Goal: Information Seeking & Learning: Learn about a topic

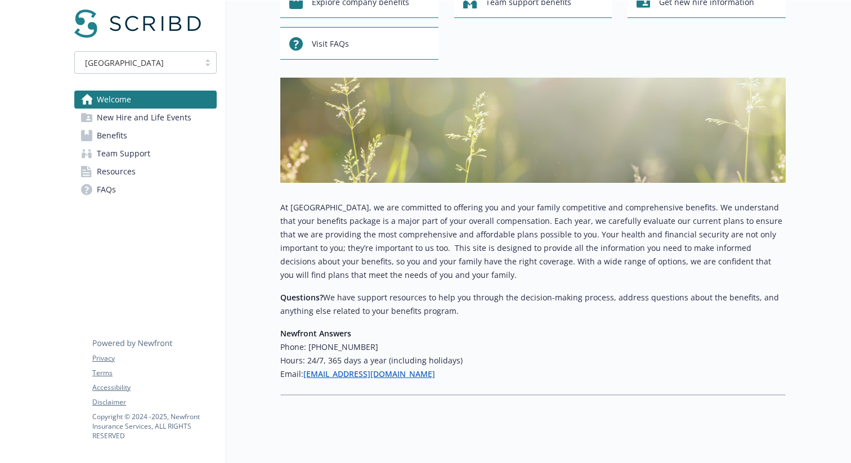
scroll to position [98, 0]
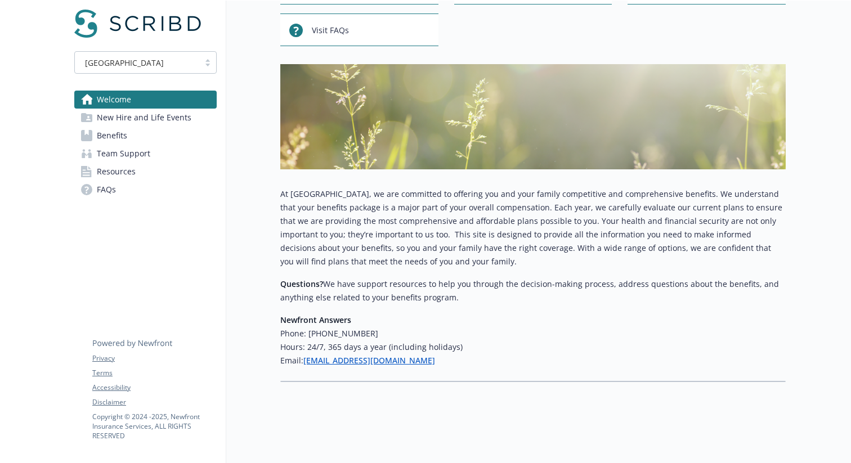
click at [157, 120] on span "New Hire and Life Events" at bounding box center [144, 118] width 95 height 18
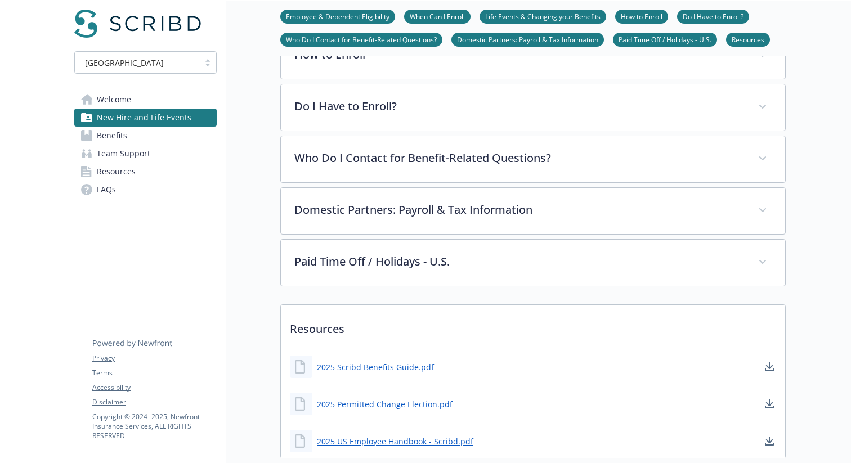
scroll to position [375, 0]
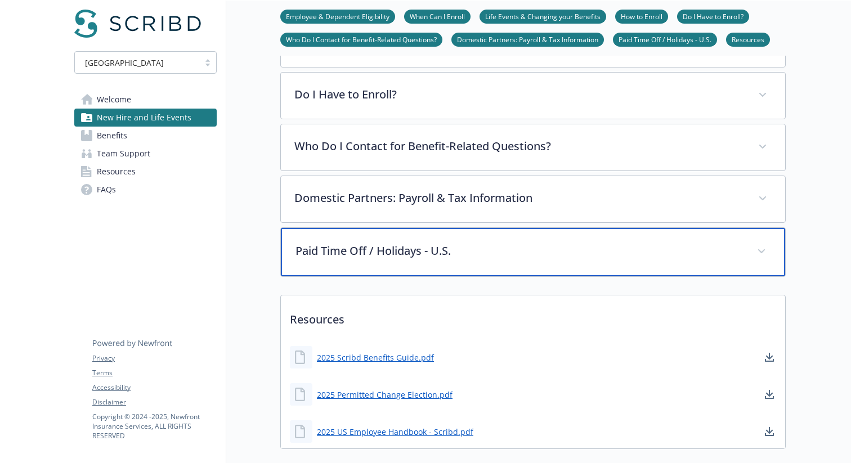
click at [324, 257] on p "Paid Time Off / Holidays - U.S." at bounding box center [519, 250] width 448 height 17
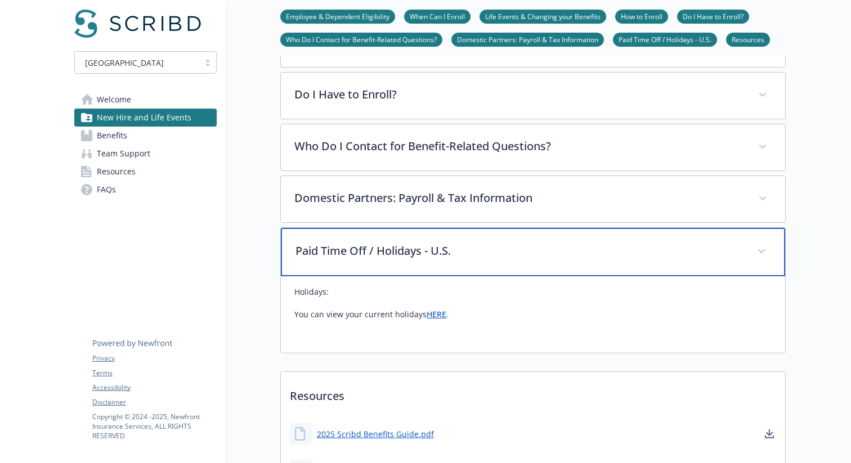
click at [361, 263] on div "Paid Time Off / Holidays - U.S." at bounding box center [533, 252] width 504 height 48
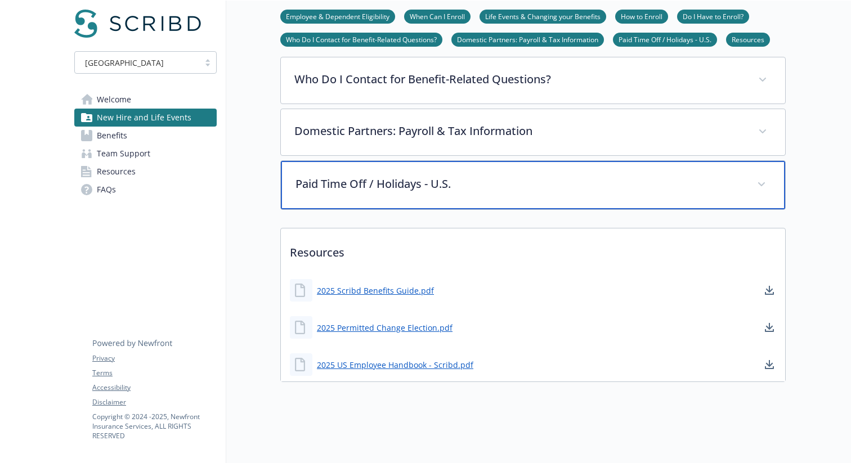
scroll to position [0, 0]
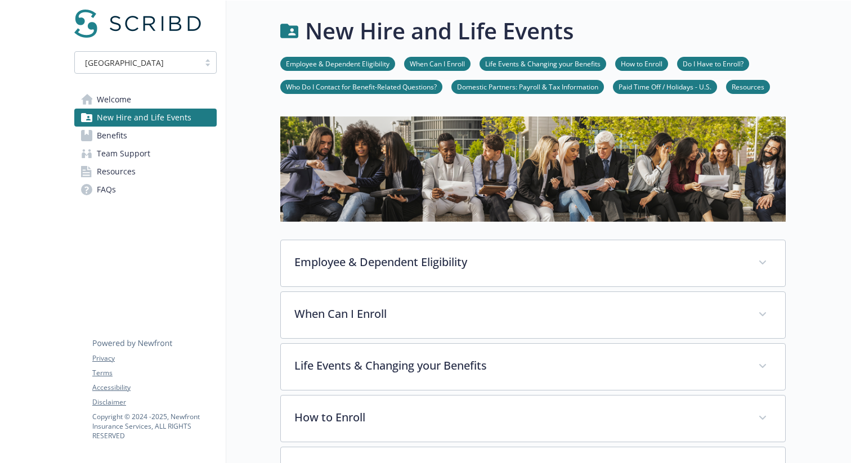
click at [117, 102] on span "Welcome" at bounding box center [114, 100] width 34 height 18
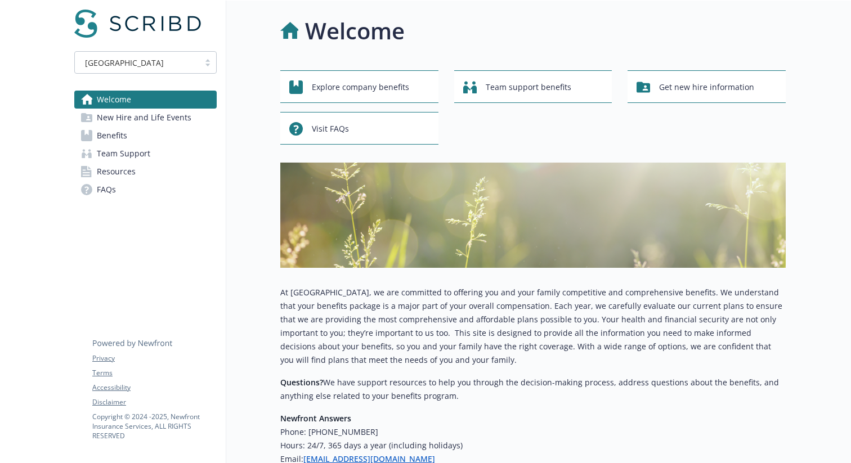
click at [120, 133] on span "Benefits" at bounding box center [112, 136] width 30 height 18
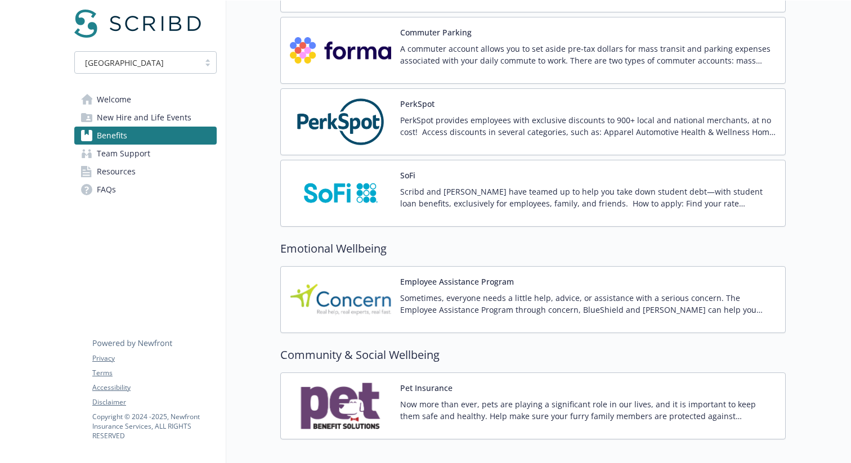
scroll to position [1875, 0]
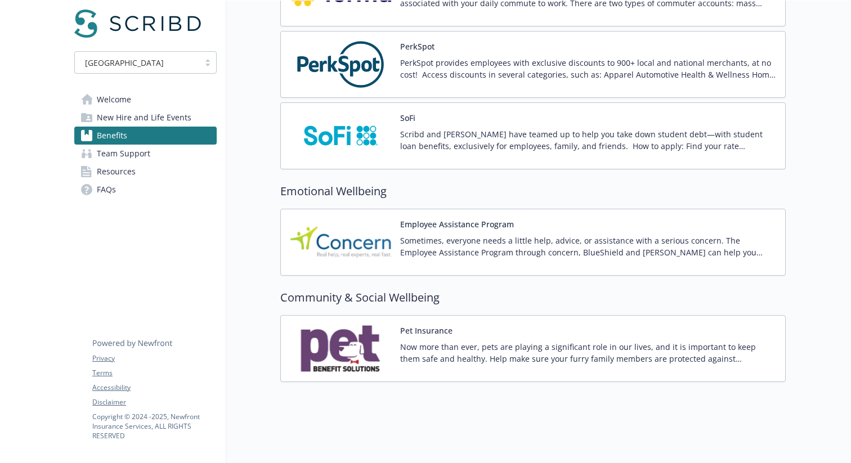
click at [151, 118] on span "New Hire and Life Events" at bounding box center [144, 118] width 95 height 18
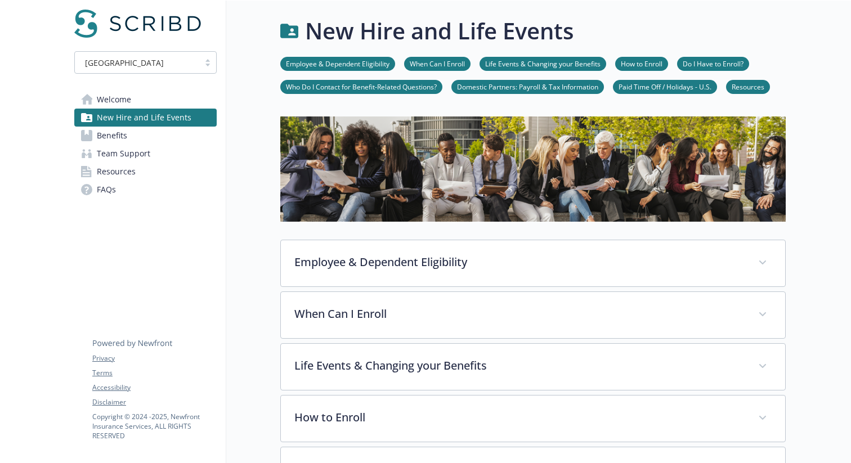
click at [153, 67] on div "[GEOGRAPHIC_DATA]" at bounding box center [136, 63] width 113 height 12
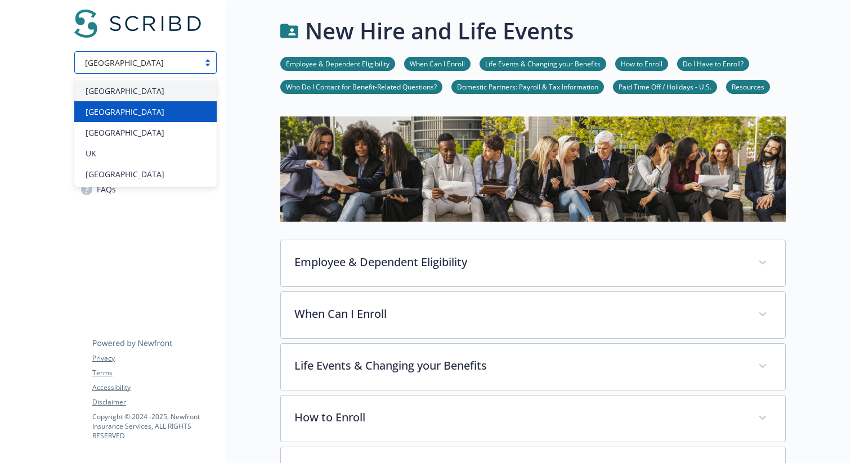
click at [134, 107] on div "[GEOGRAPHIC_DATA]" at bounding box center [145, 112] width 129 height 12
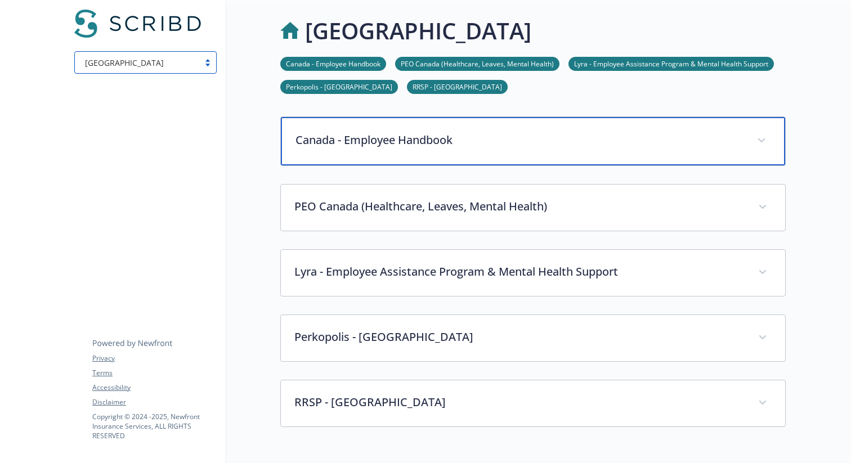
click at [336, 150] on div "Canada - Employee Handbook" at bounding box center [533, 141] width 504 height 48
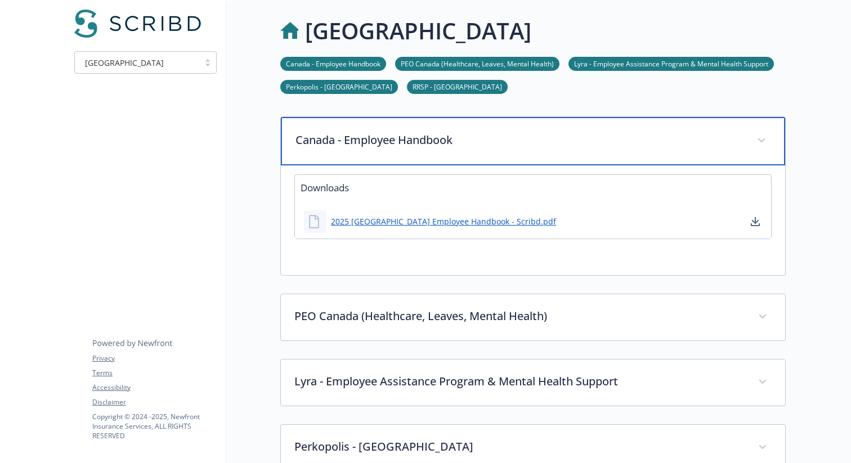
click at [369, 155] on div "Canada - Employee Handbook" at bounding box center [533, 141] width 504 height 48
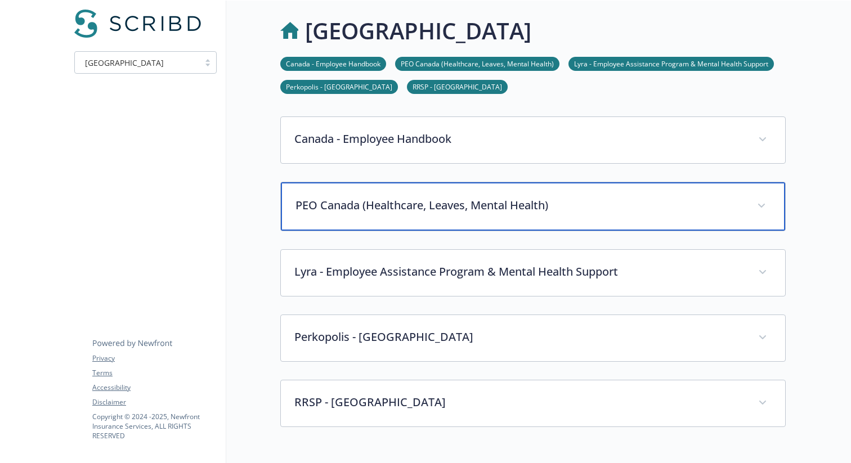
click at [349, 192] on div "PEO Canada (Healthcare, Leaves, Mental Health)" at bounding box center [533, 206] width 504 height 48
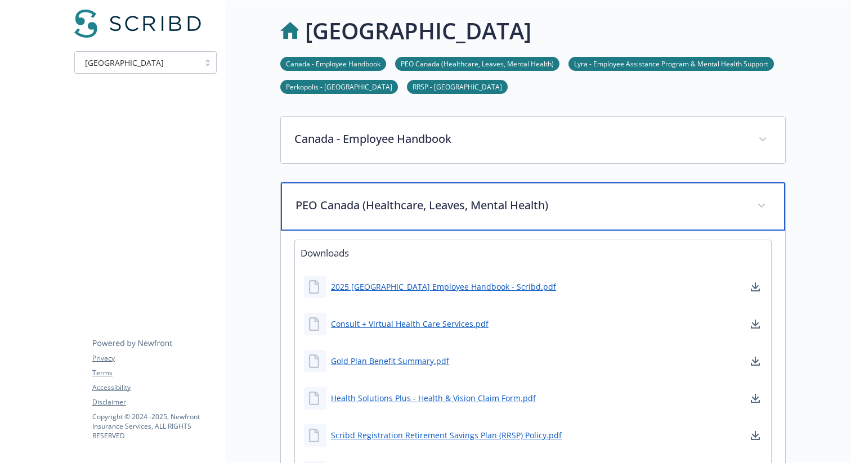
click at [371, 206] on p "PEO Canada (Healthcare, Leaves, Mental Health)" at bounding box center [519, 205] width 448 height 17
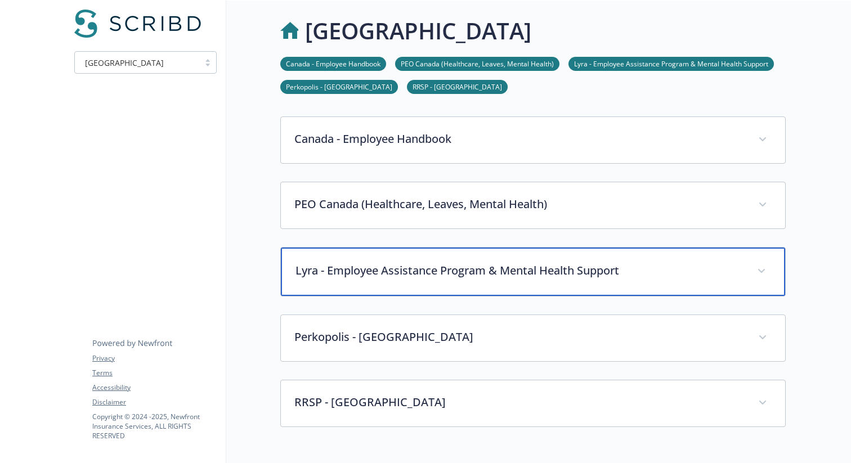
click at [375, 262] on div "Lyra - Employee Assistance Program & Mental Health Support" at bounding box center [533, 272] width 504 height 48
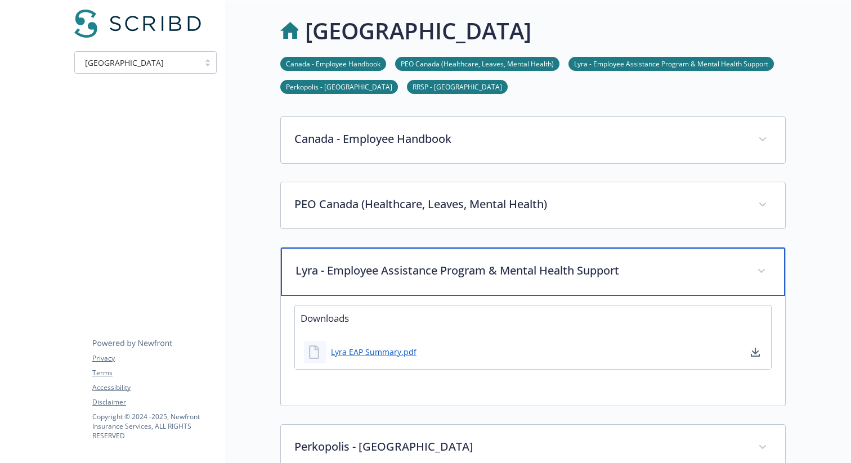
click at [375, 262] on p "Lyra - Employee Assistance Program & Mental Health Support" at bounding box center [519, 270] width 448 height 17
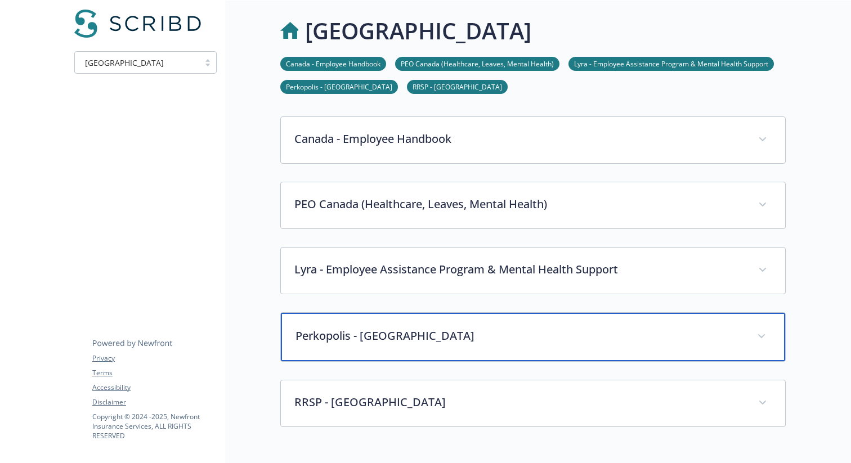
click at [380, 335] on p "Perkopolis - [GEOGRAPHIC_DATA]" at bounding box center [519, 335] width 448 height 17
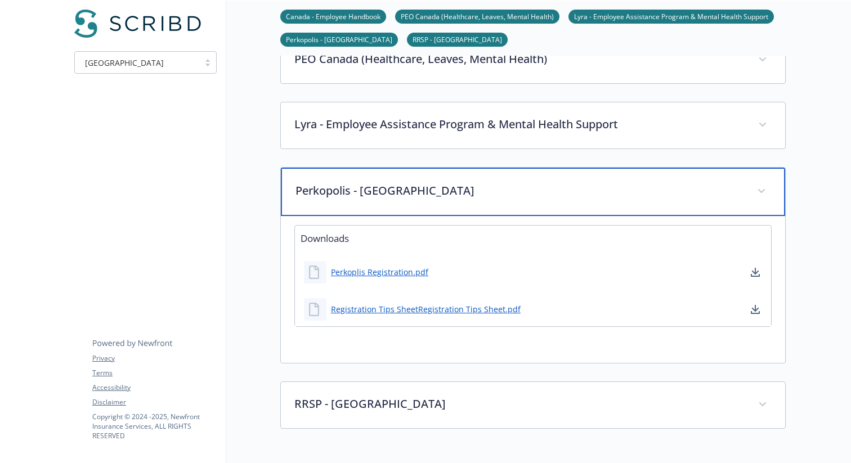
scroll to position [146, 0]
click at [376, 191] on p "Perkopolis - [GEOGRAPHIC_DATA]" at bounding box center [519, 189] width 448 height 17
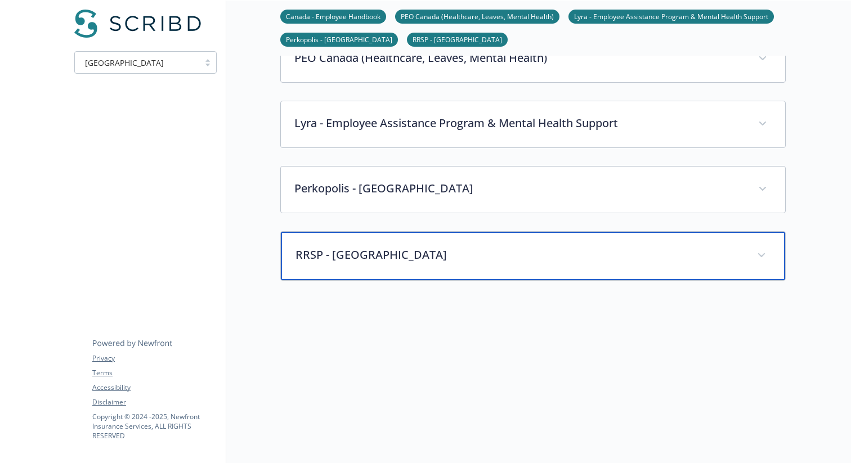
click at [371, 253] on p "RRSP - [GEOGRAPHIC_DATA]" at bounding box center [519, 254] width 448 height 17
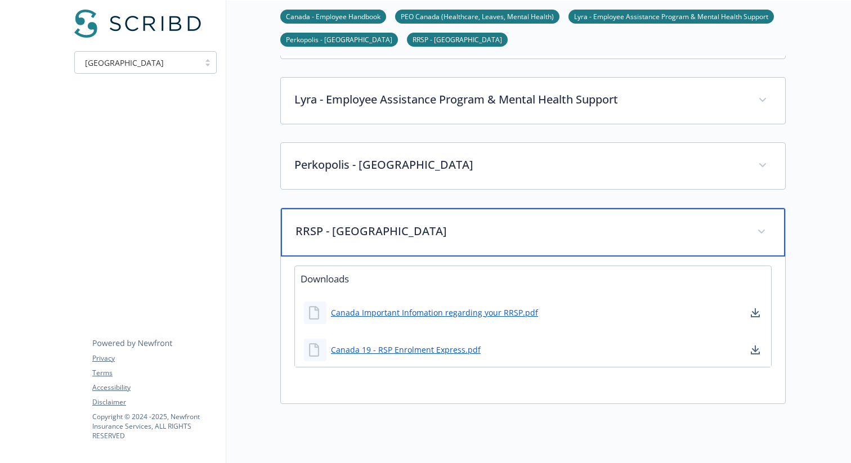
scroll to position [181, 0]
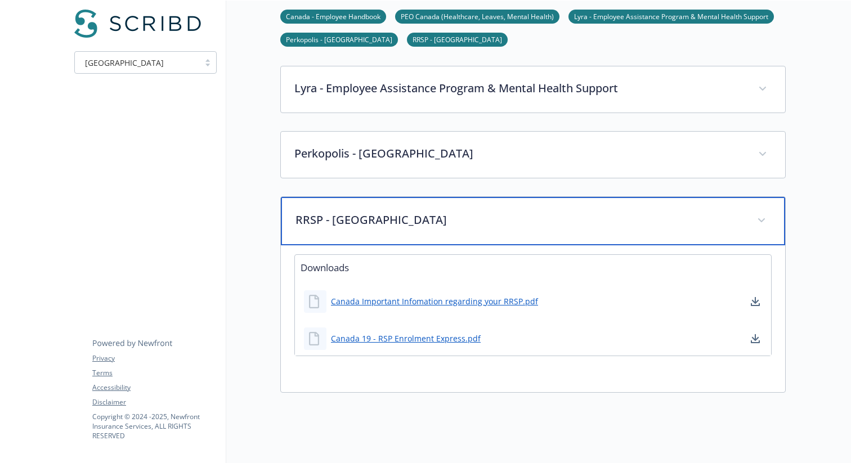
click at [367, 233] on div "RRSP - [GEOGRAPHIC_DATA]" at bounding box center [533, 221] width 504 height 48
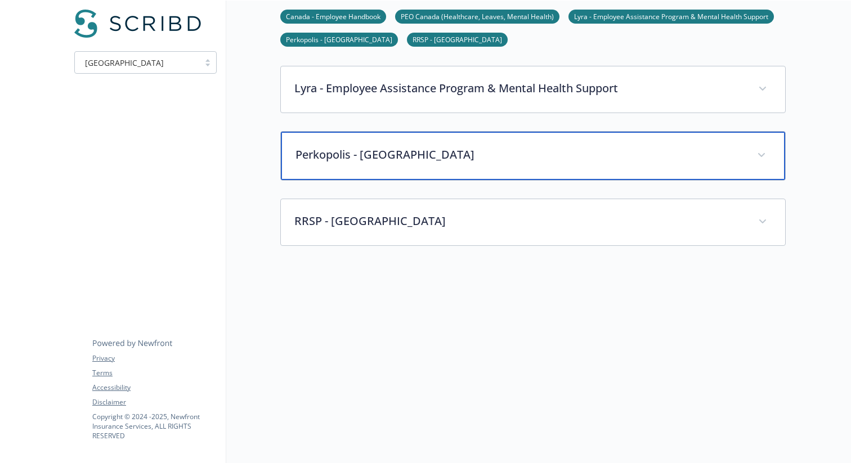
click at [375, 147] on p "Perkopolis - [GEOGRAPHIC_DATA]" at bounding box center [519, 154] width 448 height 17
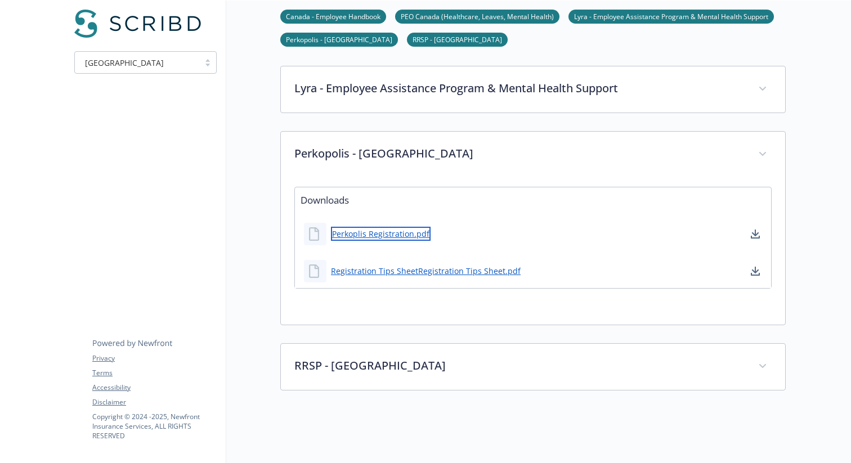
click at [371, 241] on div "Perkoplis Registration.pdf" at bounding box center [367, 234] width 127 height 23
click at [361, 232] on link "Perkoplis Registration.pdf" at bounding box center [381, 234] width 100 height 14
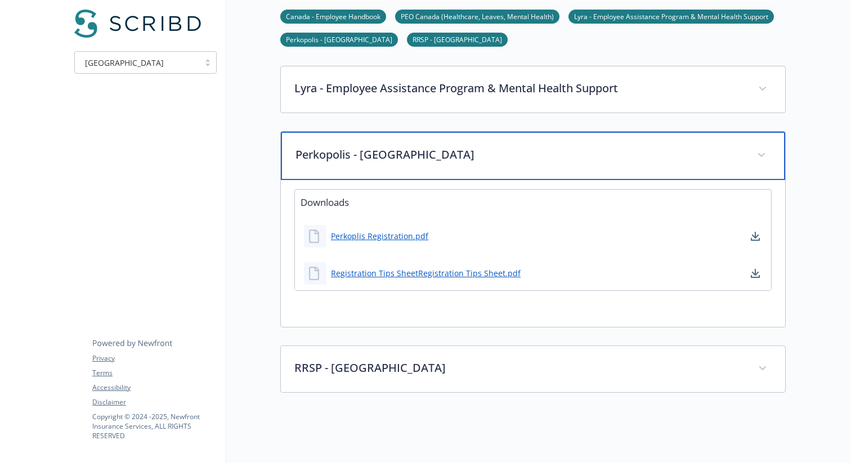
click at [498, 162] on p "Perkopolis - [GEOGRAPHIC_DATA]" at bounding box center [519, 154] width 448 height 17
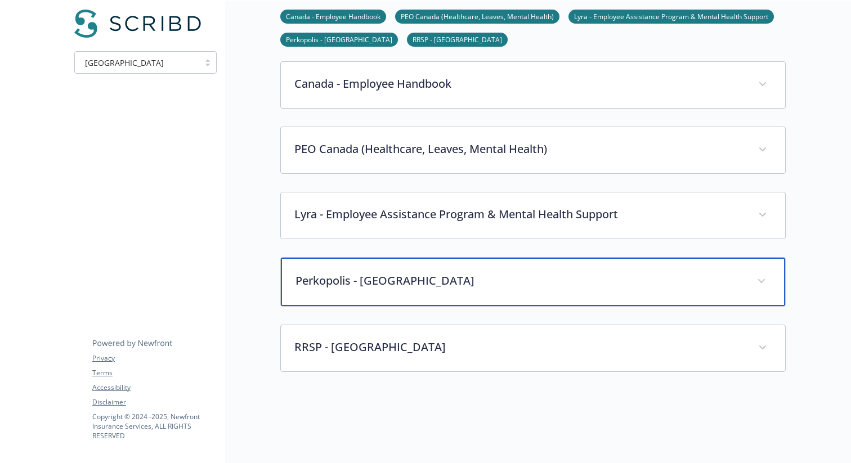
scroll to position [0, 0]
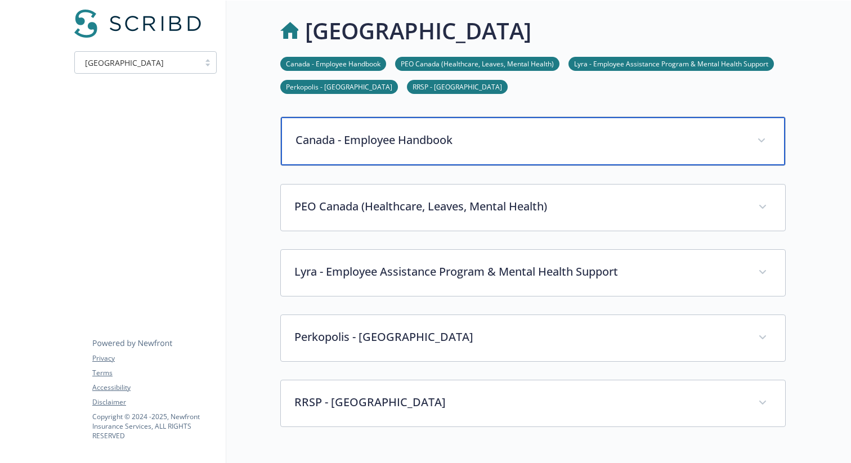
click at [471, 157] on div "Canada - Employee Handbook" at bounding box center [533, 141] width 504 height 48
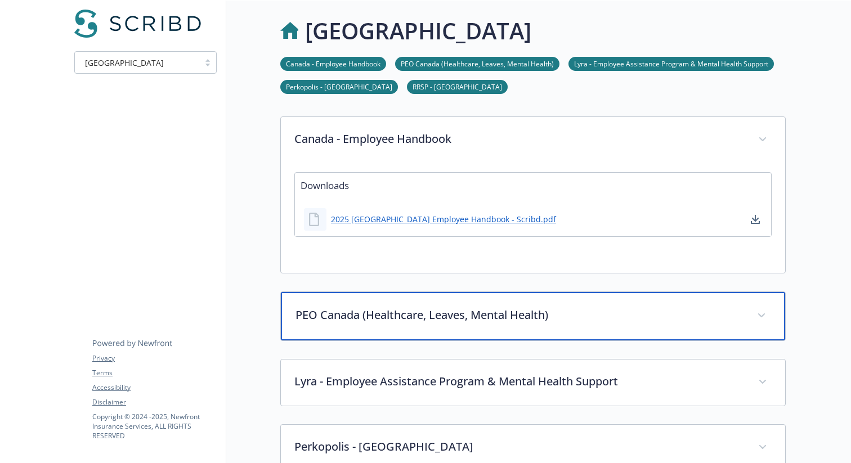
click at [444, 314] on p "PEO Canada (Healthcare, Leaves, Mental Health)" at bounding box center [519, 315] width 448 height 17
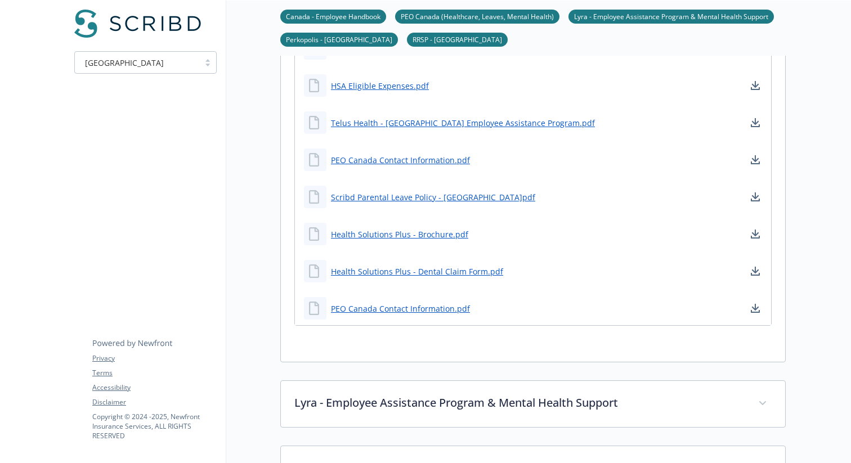
scroll to position [500, 0]
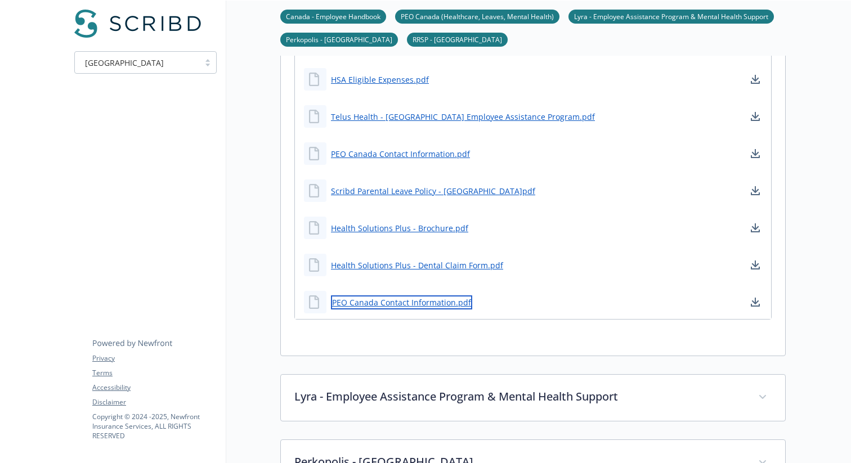
click at [370, 304] on link "PEO Canada Contact Information.pdf" at bounding box center [401, 302] width 141 height 14
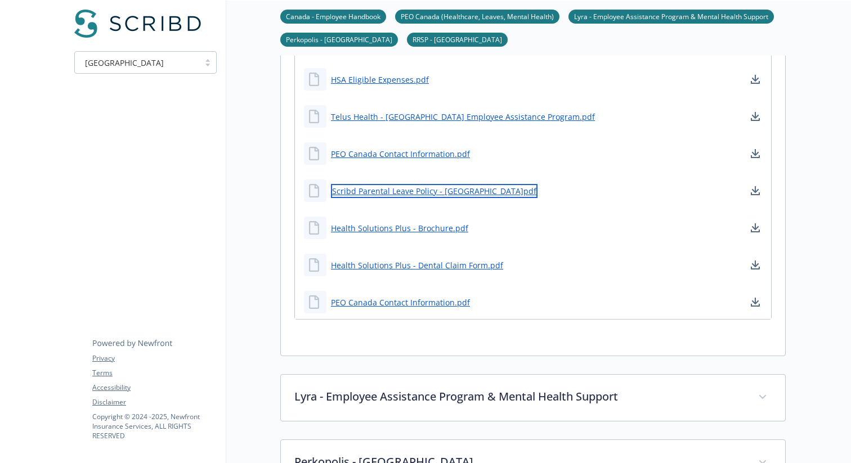
click at [414, 194] on link "Scribd Parental Leave Policy - [GEOGRAPHIC_DATA]pdf" at bounding box center [434, 191] width 206 height 14
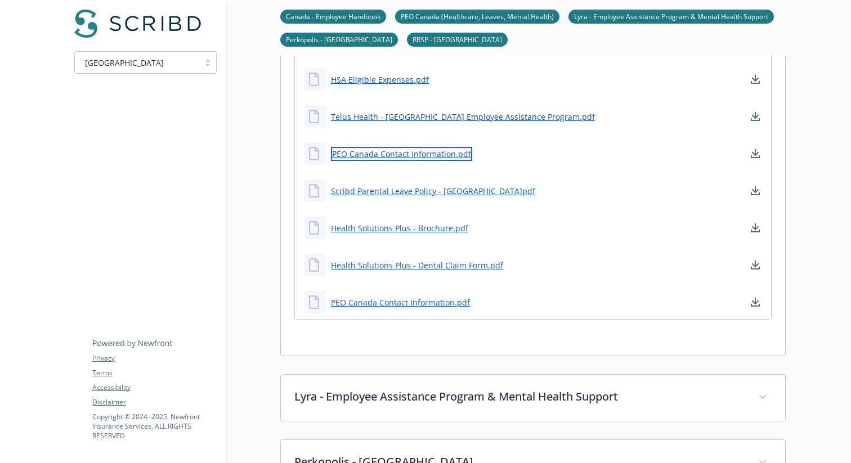
click at [393, 155] on link "PEO Canada Contact Information.pdf" at bounding box center [401, 154] width 141 height 14
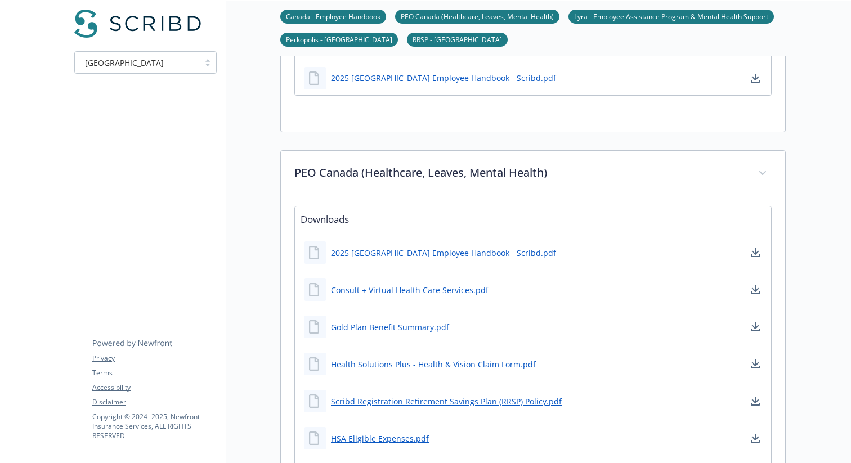
scroll to position [131, 0]
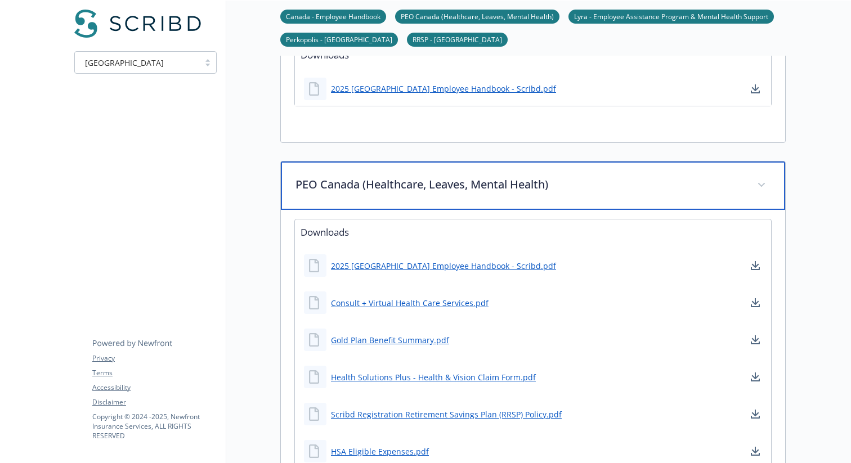
click at [449, 187] on p "PEO Canada (Healthcare, Leaves, Mental Health)" at bounding box center [519, 184] width 448 height 17
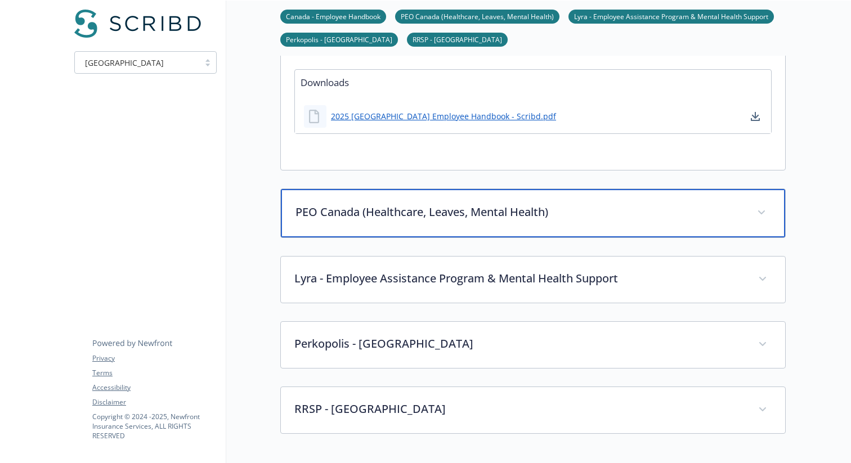
scroll to position [0, 0]
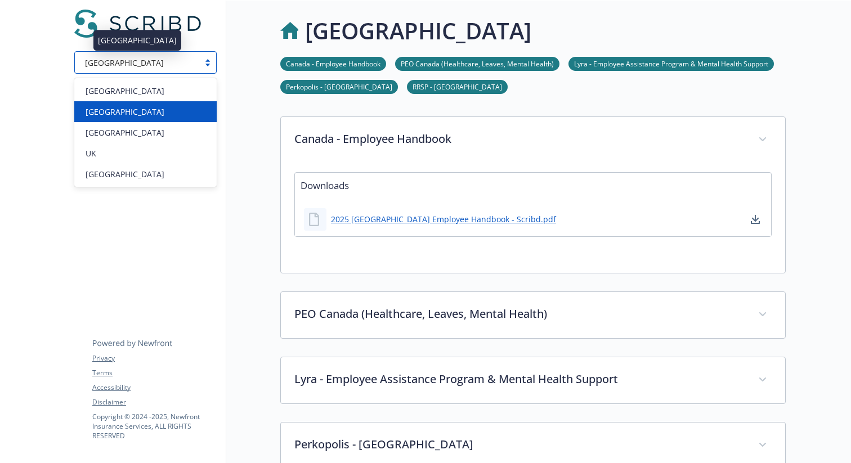
click at [174, 60] on div "[GEOGRAPHIC_DATA]" at bounding box center [136, 63] width 113 height 12
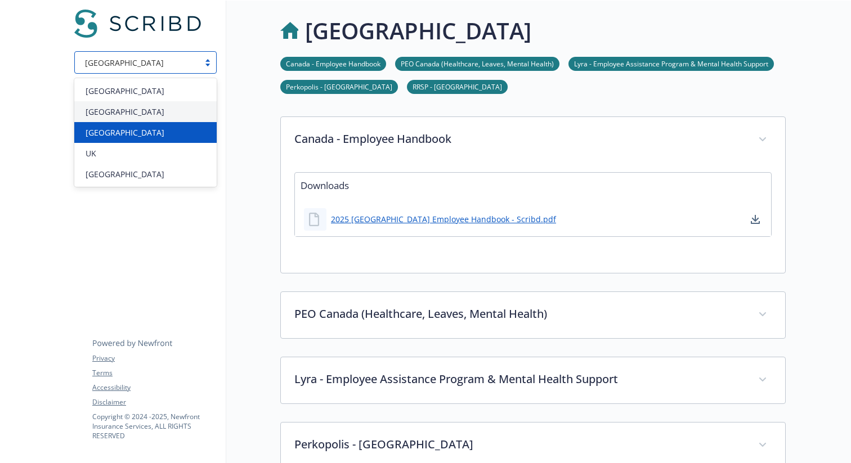
click at [136, 123] on div "[GEOGRAPHIC_DATA]" at bounding box center [145, 132] width 142 height 21
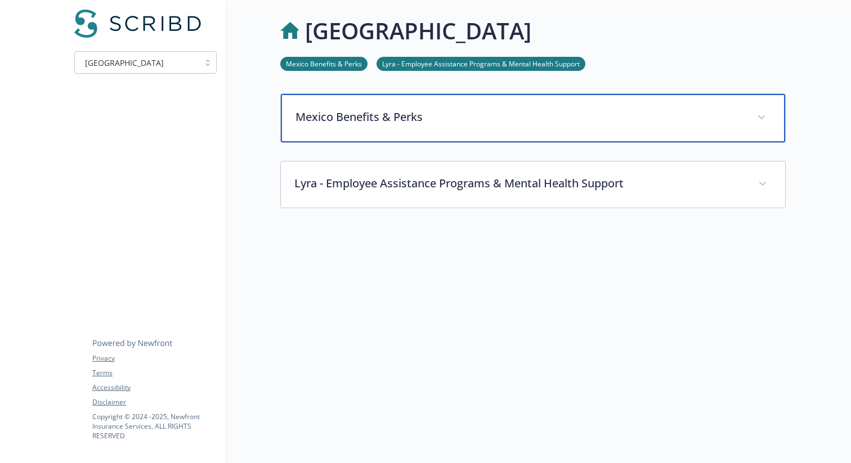
click at [365, 129] on div "Mexico Benefits & Perks" at bounding box center [533, 118] width 504 height 48
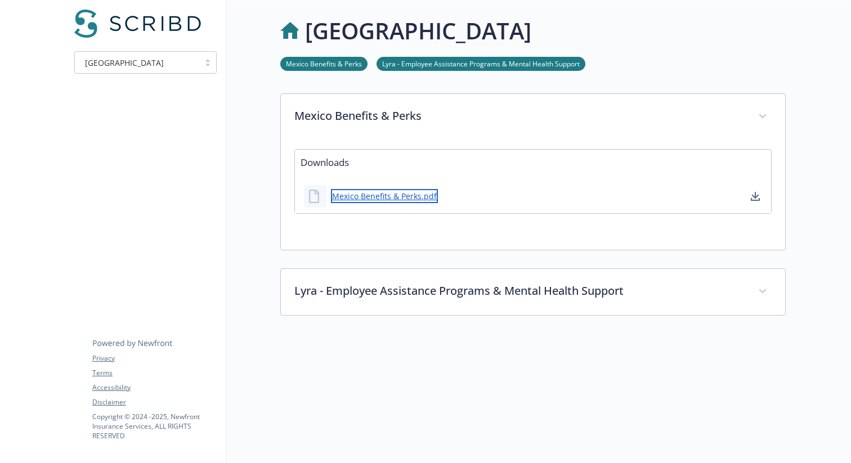
click at [381, 200] on link "Mexico Benefits & Perks.pdf" at bounding box center [384, 196] width 107 height 14
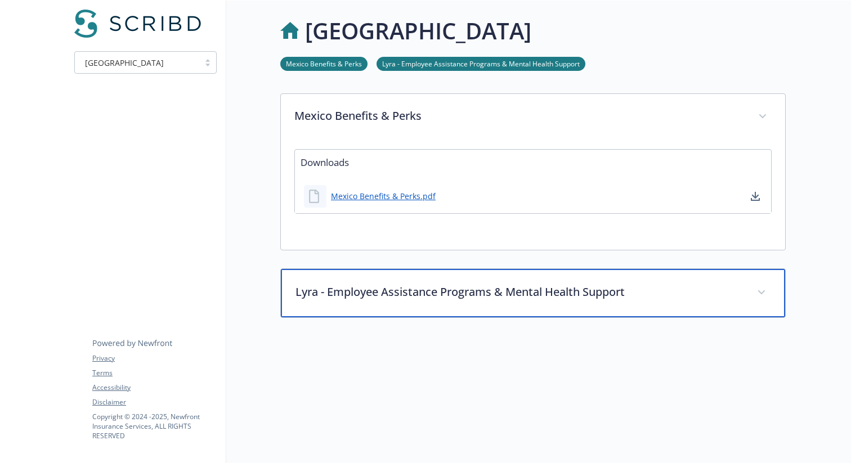
click at [411, 294] on p "Lyra - Employee Assistance Programs & Mental Health Support" at bounding box center [519, 292] width 448 height 17
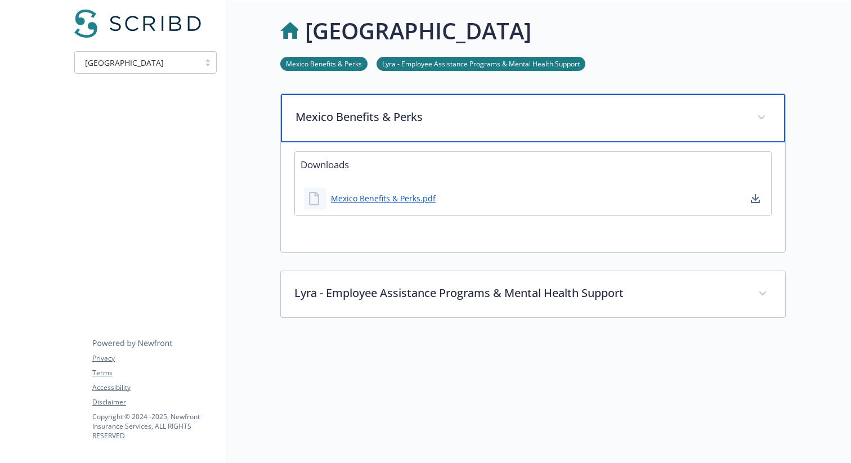
click at [441, 116] on p "Mexico Benefits & Perks" at bounding box center [519, 117] width 448 height 17
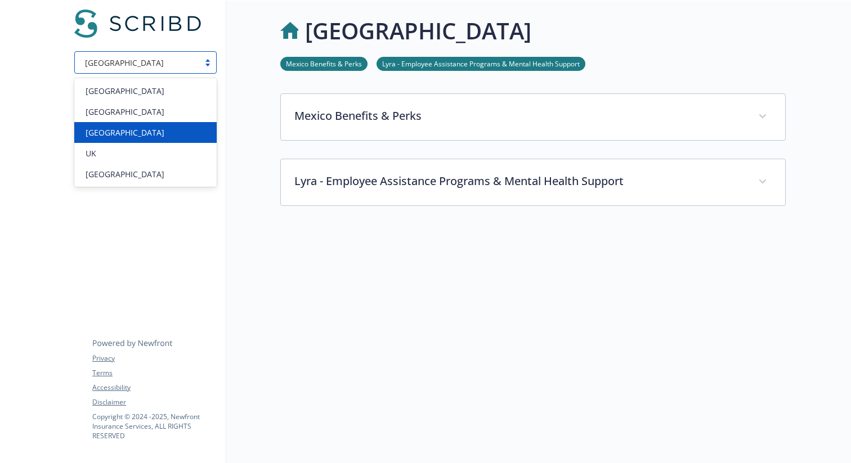
click at [157, 68] on div "[GEOGRAPHIC_DATA]" at bounding box center [137, 63] width 124 height 14
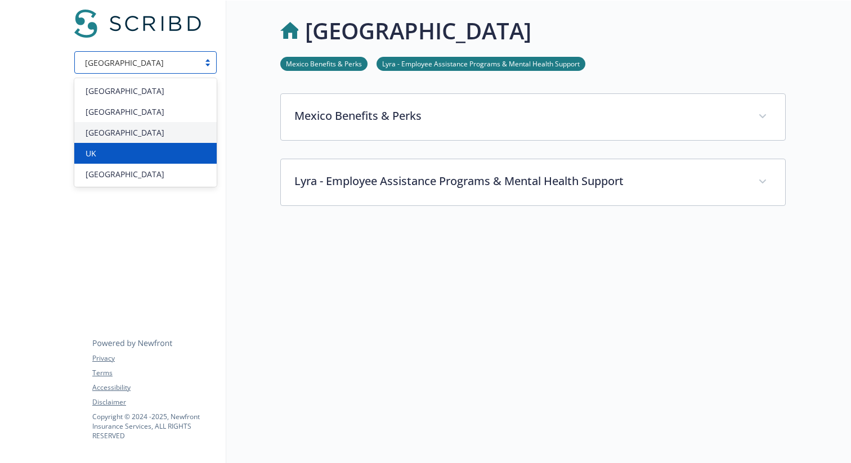
click at [123, 151] on div "UK" at bounding box center [145, 153] width 129 height 12
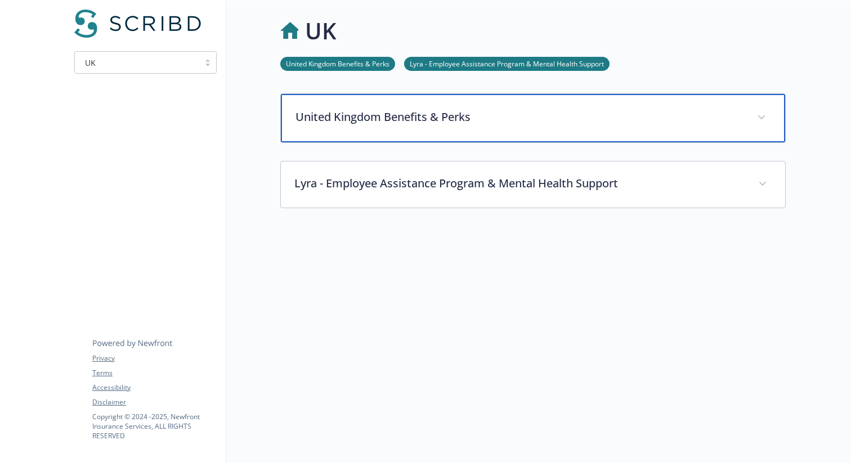
click at [392, 130] on div "United Kingdom Benefits & Perks" at bounding box center [533, 118] width 504 height 48
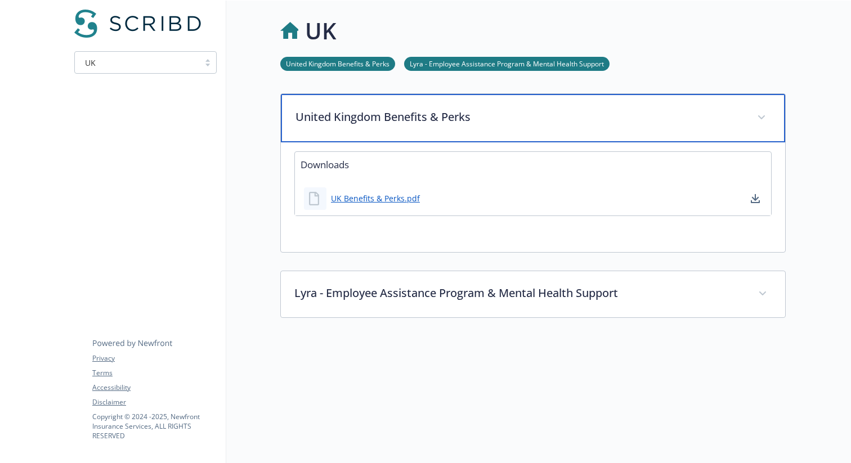
click at [392, 130] on div "United Kingdom Benefits & Perks" at bounding box center [533, 118] width 504 height 48
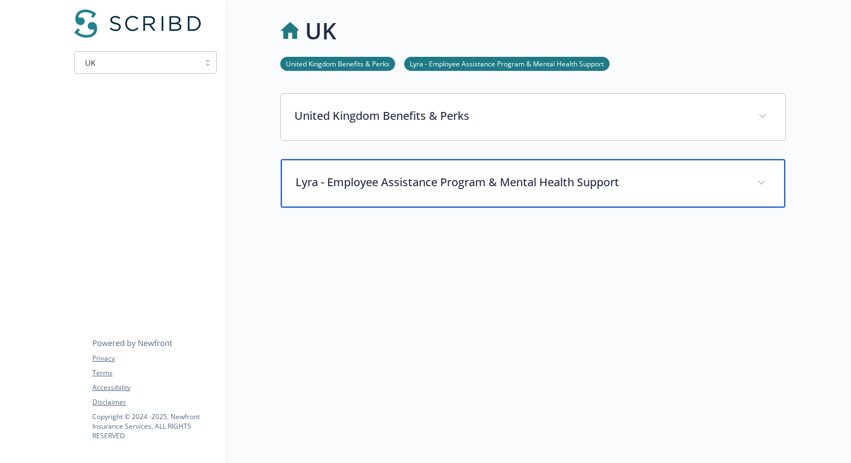
click at [387, 178] on p "Lyra - Employee Assistance Program & Mental Health Support" at bounding box center [519, 182] width 448 height 17
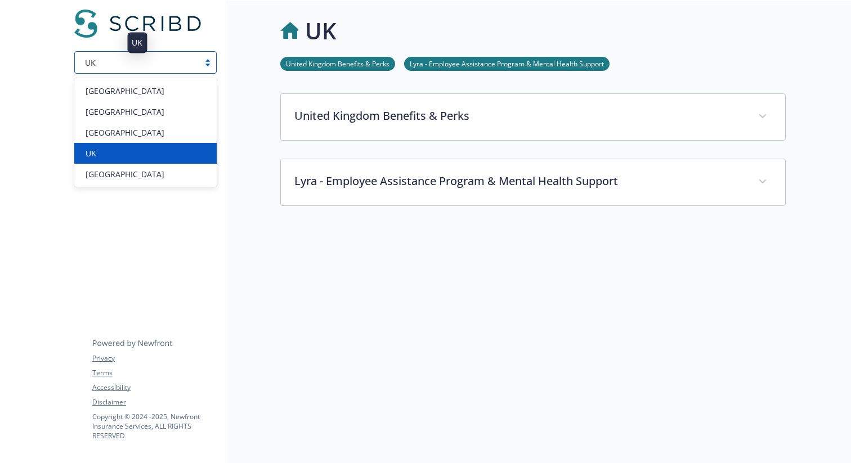
click at [152, 57] on div "UK" at bounding box center [136, 63] width 113 height 12
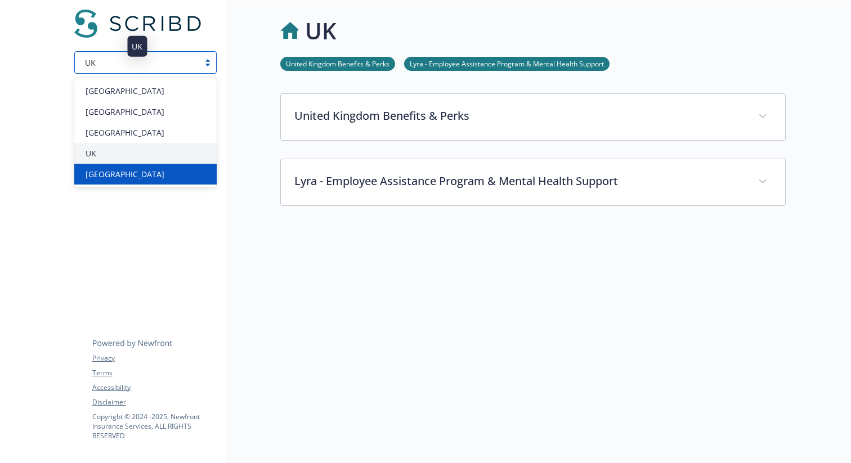
click at [137, 176] on div "[GEOGRAPHIC_DATA]" at bounding box center [145, 174] width 129 height 12
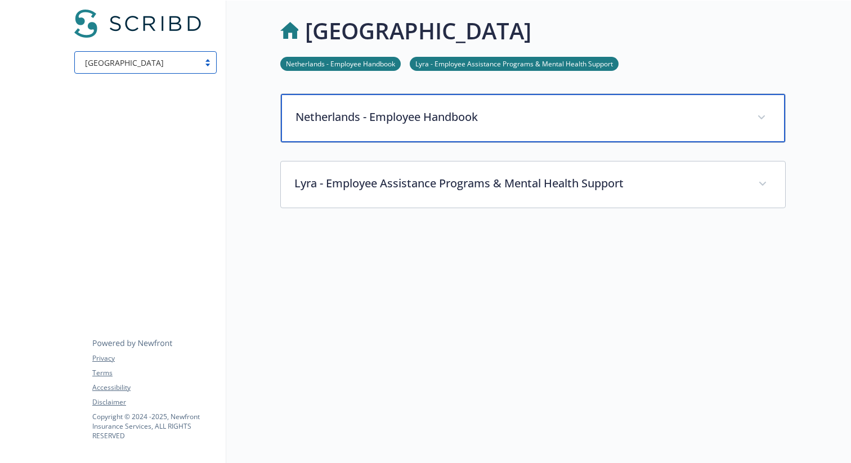
click at [422, 125] on div "Netherlands - Employee Handbook" at bounding box center [533, 118] width 504 height 48
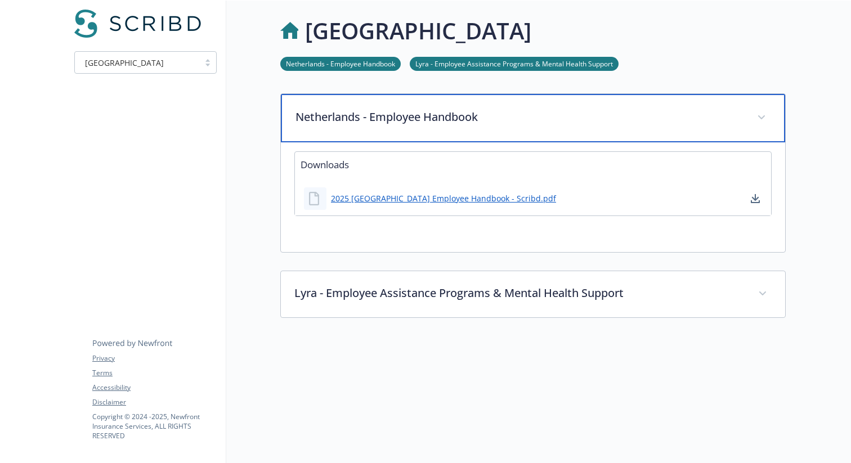
click at [422, 125] on p "Netherlands - Employee Handbook" at bounding box center [519, 117] width 448 height 17
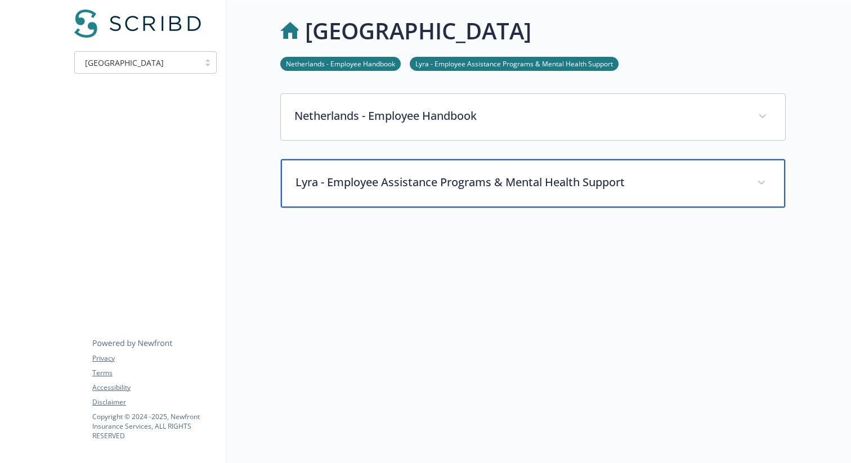
click at [412, 186] on p "Lyra - Employee Assistance Programs & Mental Health Support" at bounding box center [519, 182] width 448 height 17
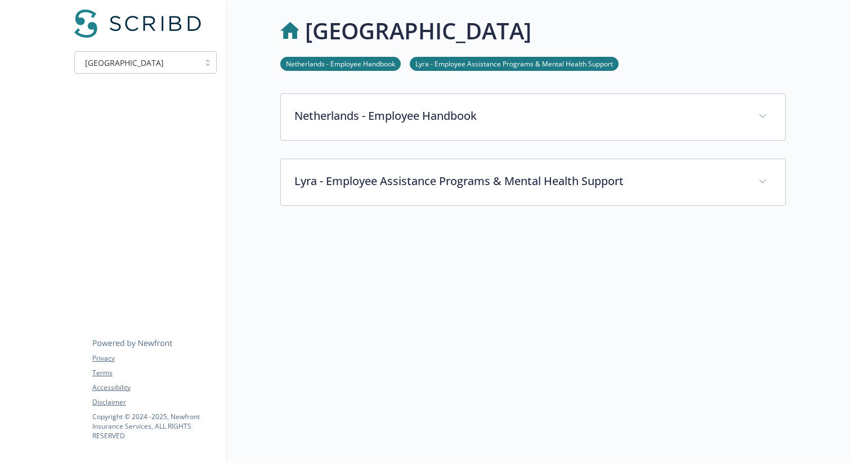
click at [143, 25] on img at bounding box center [137, 24] width 127 height 28
click at [93, 59] on span "[GEOGRAPHIC_DATA]" at bounding box center [124, 63] width 79 height 12
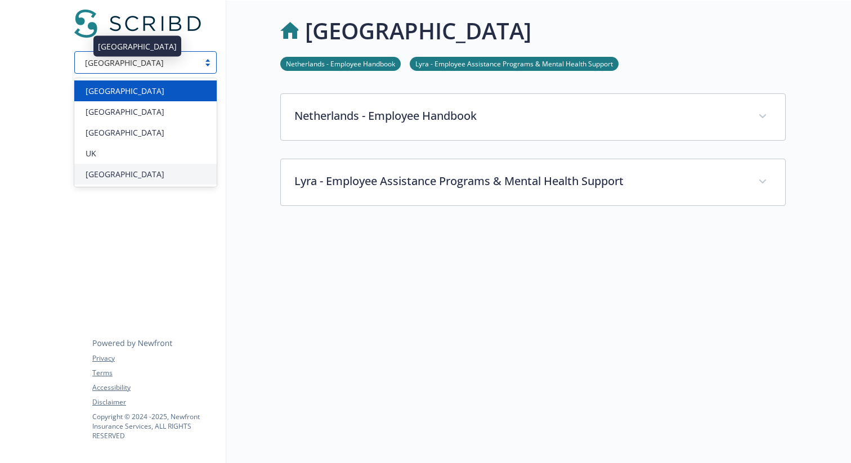
click at [99, 92] on span "[GEOGRAPHIC_DATA]" at bounding box center [125, 91] width 79 height 12
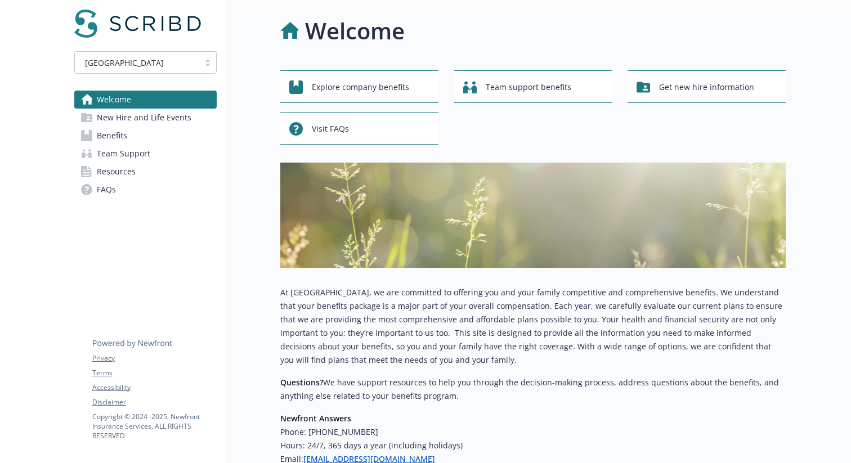
click at [457, 137] on div "Explore company benefits Team support benefits Get new hire information Visit F…" at bounding box center [532, 107] width 505 height 74
click at [100, 137] on span "Benefits" at bounding box center [112, 136] width 30 height 18
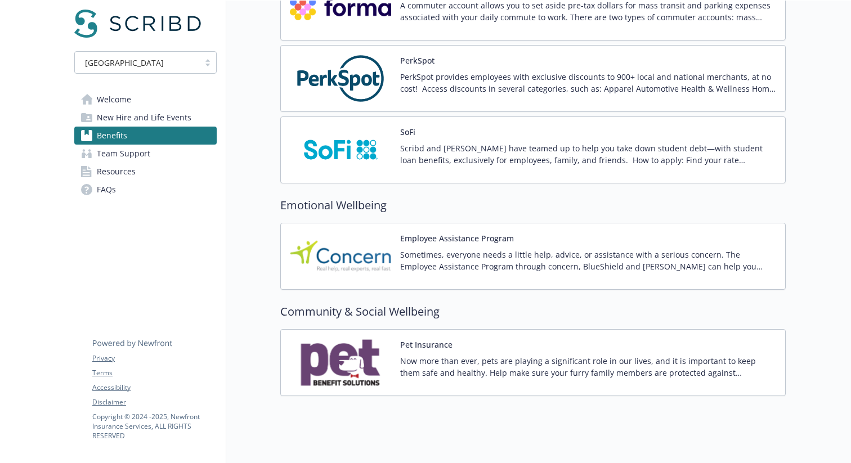
scroll to position [1870, 0]
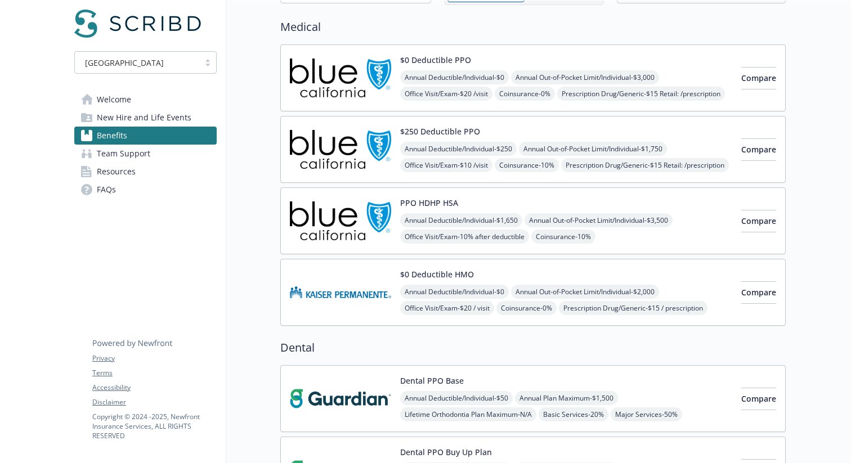
click at [385, 87] on img at bounding box center [340, 78] width 101 height 48
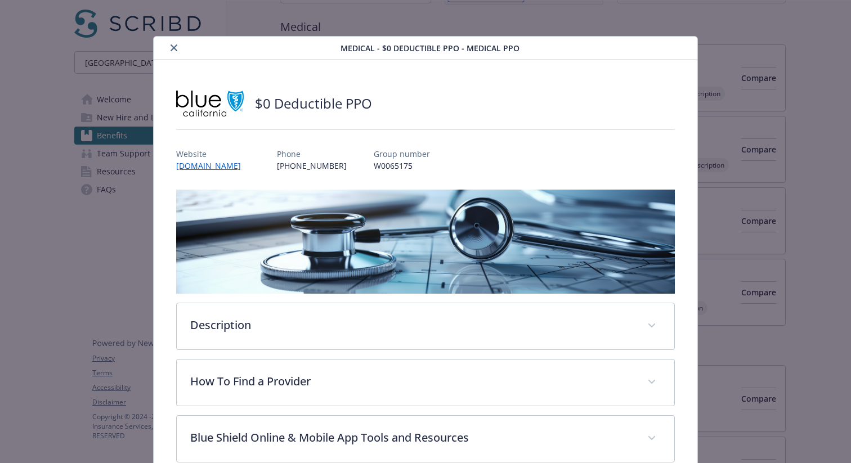
scroll to position [34, 0]
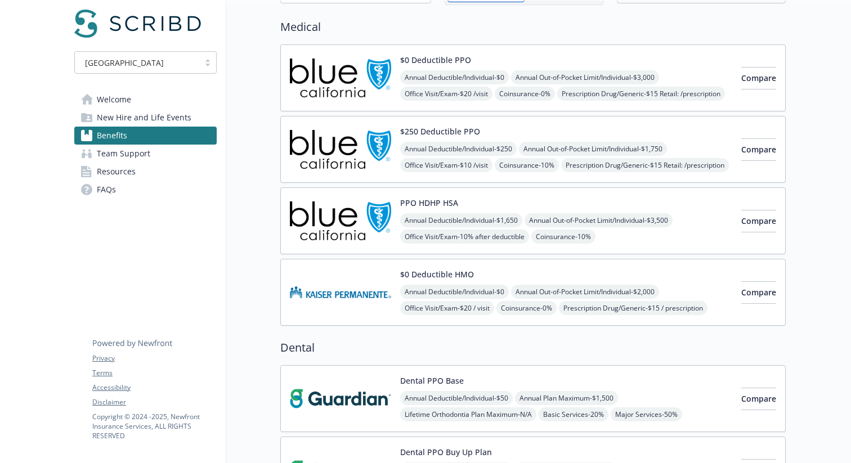
click at [150, 165] on link "Resources" at bounding box center [145, 172] width 142 height 18
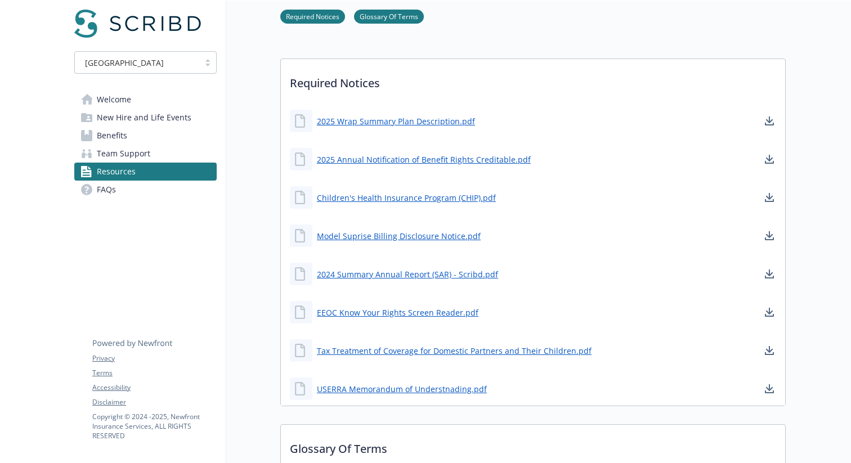
scroll to position [286, 0]
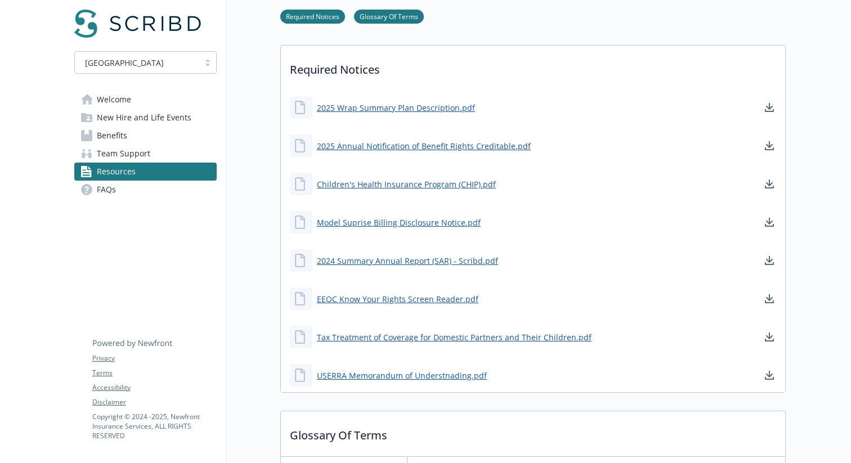
click at [123, 203] on div "[GEOGRAPHIC_DATA] Welcome New Hire and Life Events Benefits Team Support Resour…" at bounding box center [145, 111] width 160 height 221
click at [123, 195] on link "FAQs" at bounding box center [145, 190] width 142 height 18
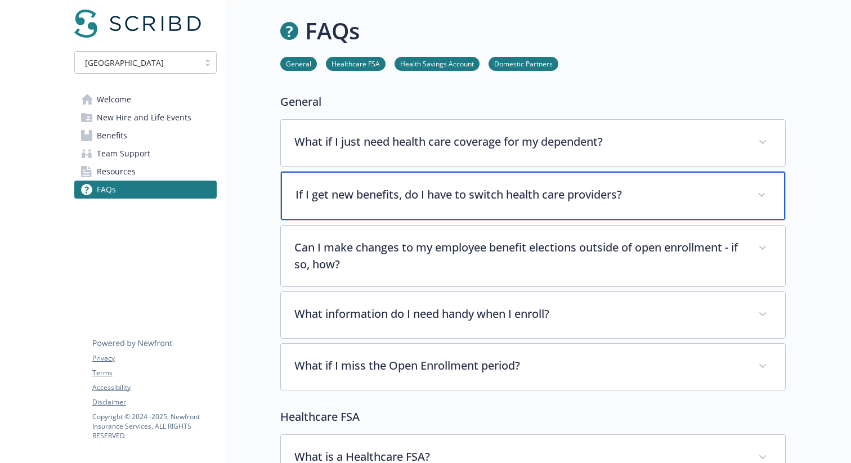
click at [329, 189] on p "If I get new benefits, do I have to switch health care providers?" at bounding box center [519, 194] width 448 height 17
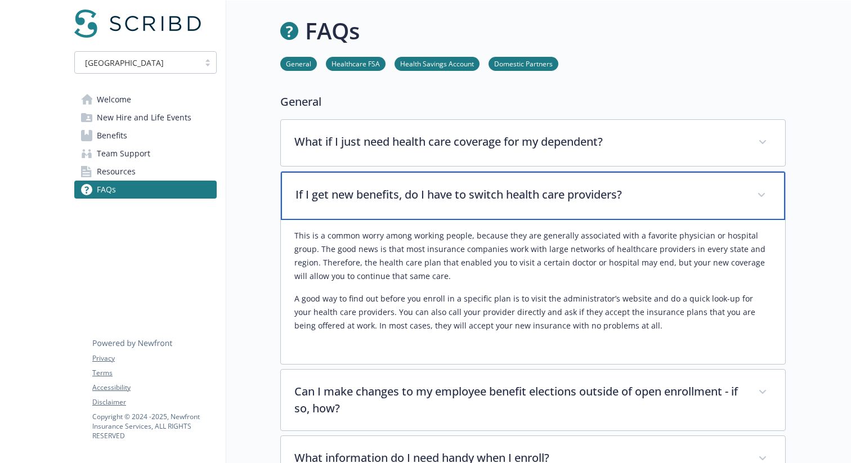
click at [329, 189] on p "If I get new benefits, do I have to switch health care providers?" at bounding box center [519, 194] width 448 height 17
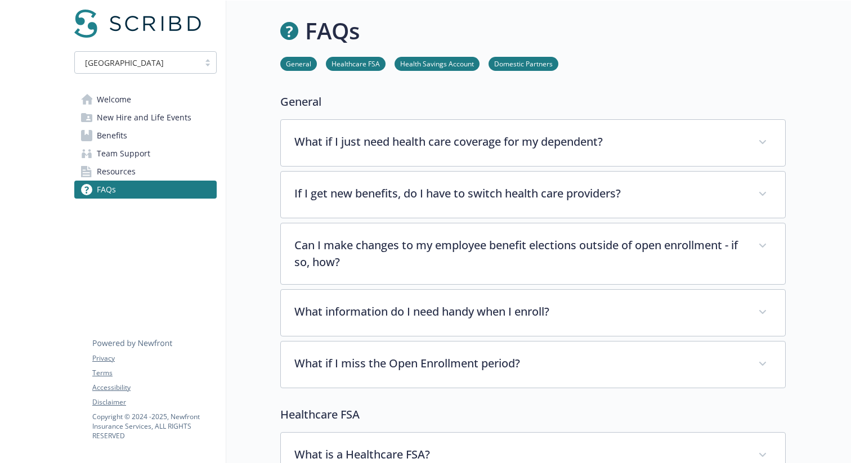
click at [148, 104] on link "Welcome" at bounding box center [145, 100] width 142 height 18
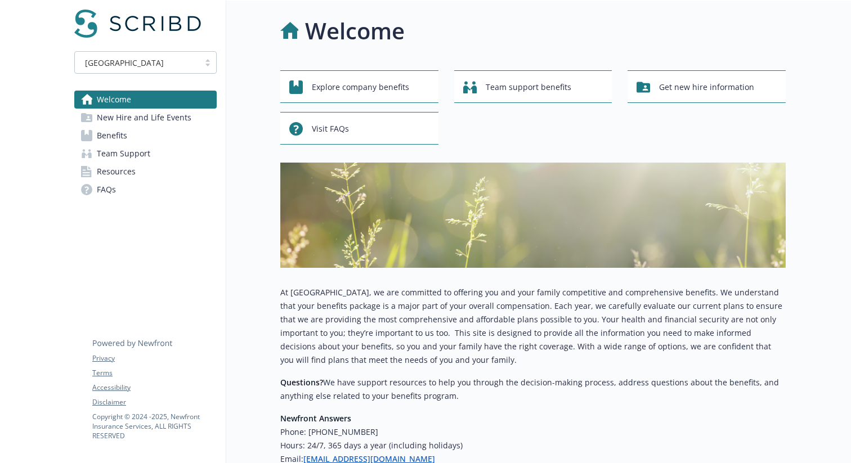
click at [142, 120] on span "New Hire and Life Events" at bounding box center [144, 118] width 95 height 18
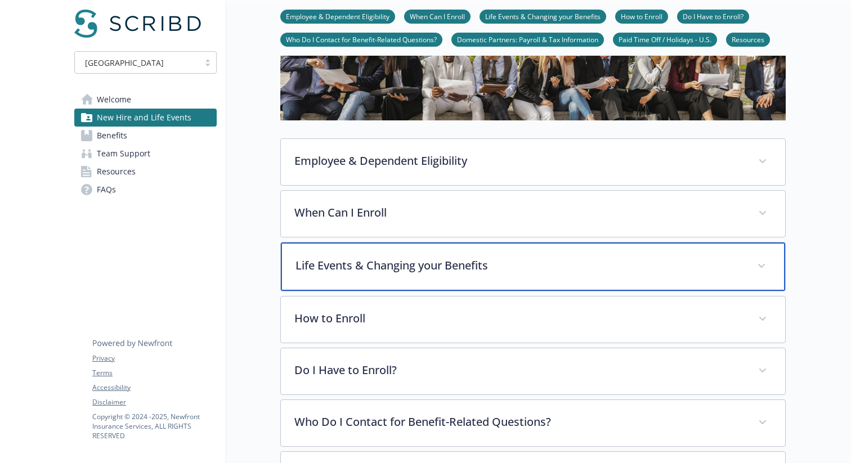
click at [358, 285] on div "Life Events & Changing your Benefits" at bounding box center [533, 266] width 504 height 48
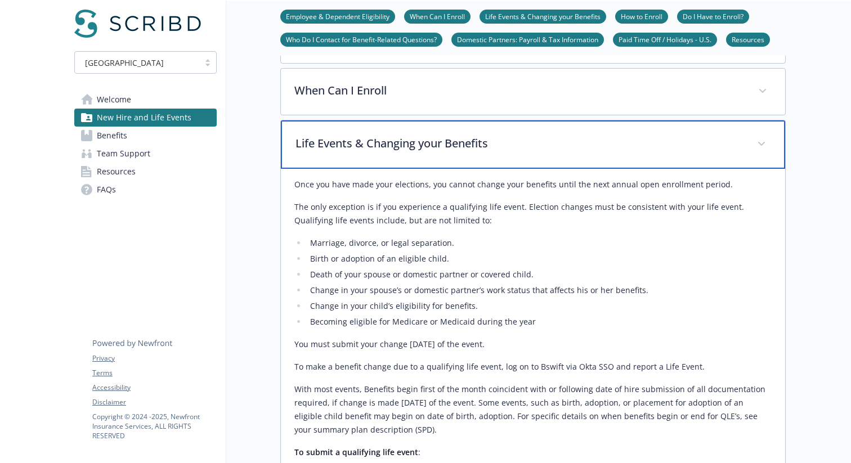
scroll to position [221, 0]
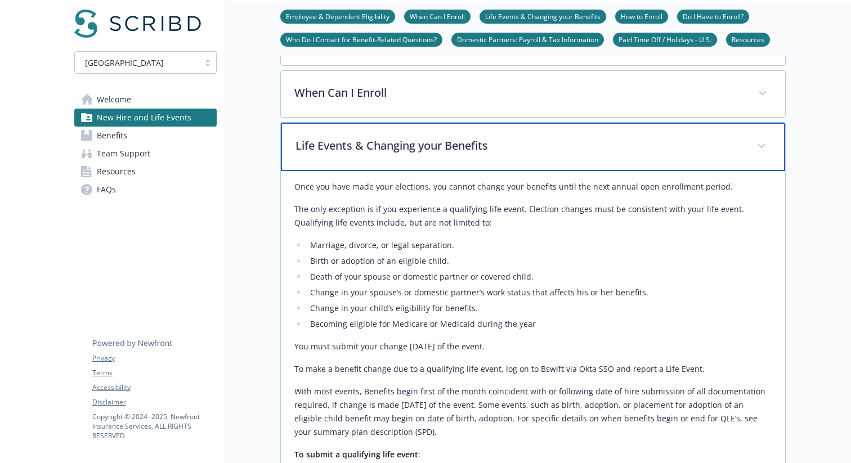
click at [448, 125] on div "Life Events & Changing your Benefits" at bounding box center [533, 147] width 504 height 48
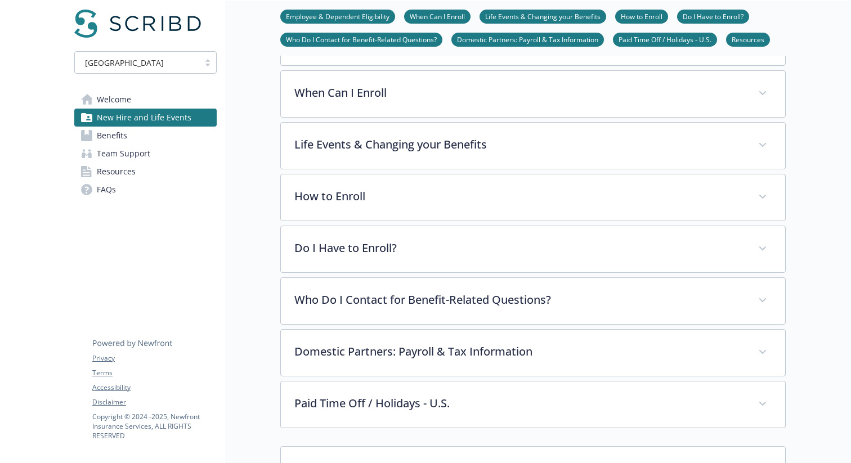
click at [139, 95] on link "Welcome" at bounding box center [145, 100] width 142 height 18
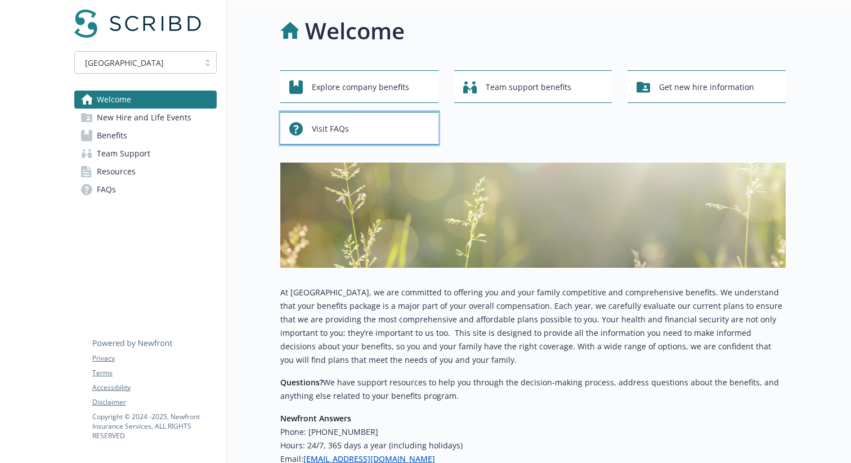
click at [383, 127] on div "Visit FAQs" at bounding box center [360, 128] width 143 height 21
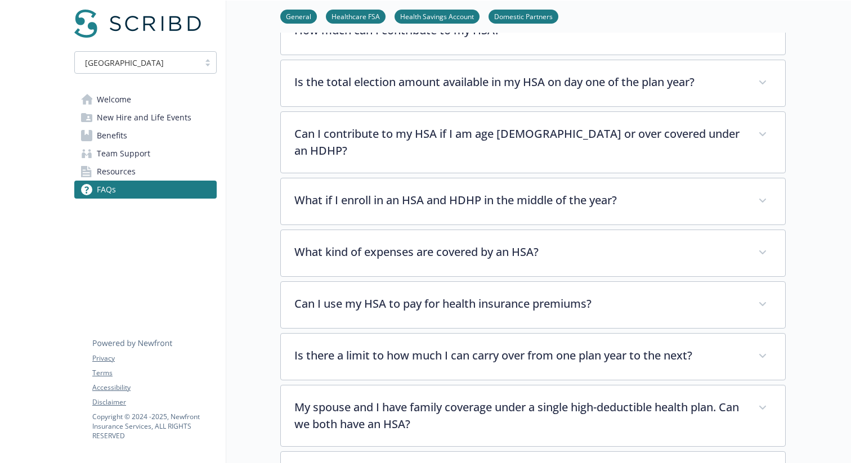
scroll to position [919, 0]
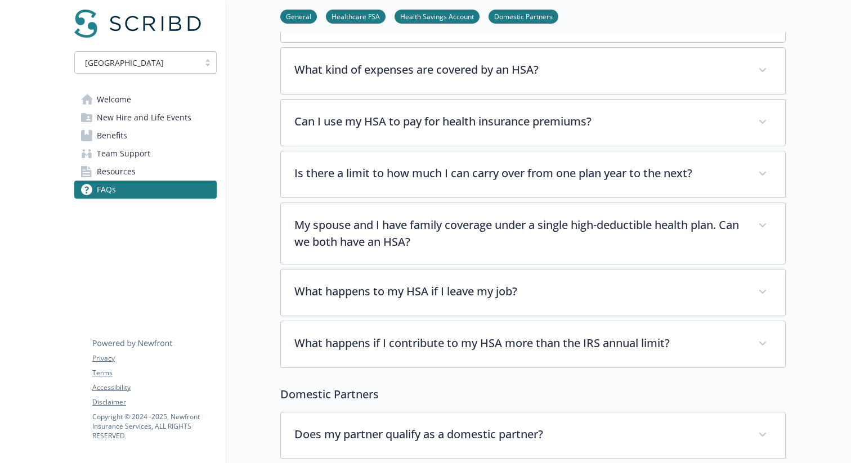
click at [169, 185] on link "FAQs" at bounding box center [145, 190] width 142 height 18
click at [159, 176] on link "Resources" at bounding box center [145, 172] width 142 height 18
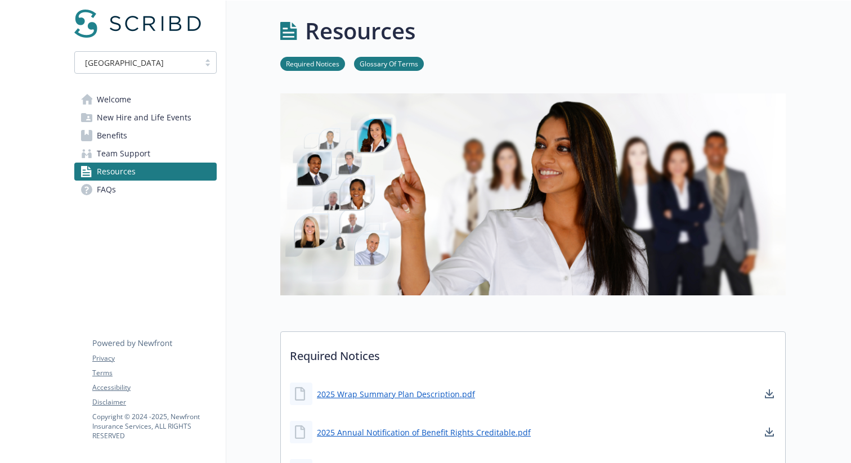
click at [123, 158] on span "Team Support" at bounding box center [123, 154] width 53 height 18
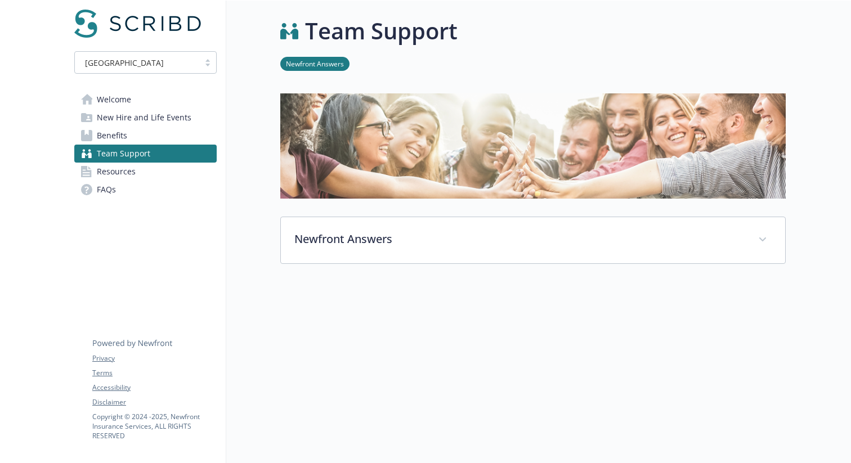
click at [160, 134] on link "Benefits" at bounding box center [145, 136] width 142 height 18
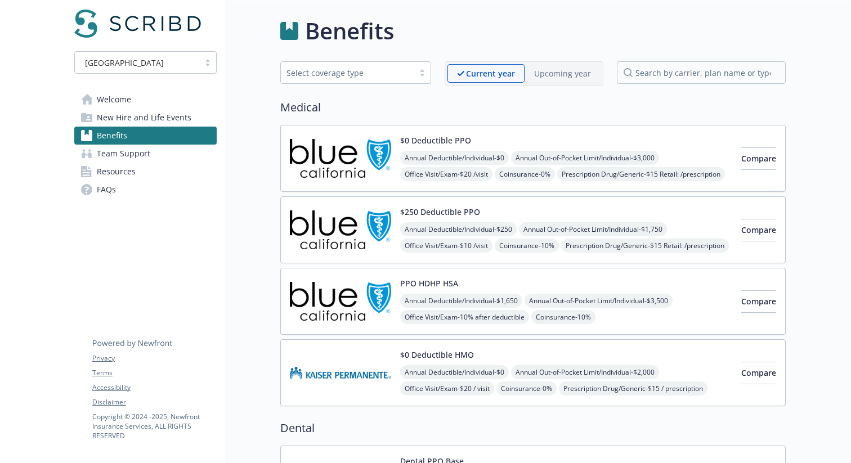
click at [160, 134] on link "Benefits" at bounding box center [145, 136] width 142 height 18
click at [165, 100] on link "Welcome" at bounding box center [145, 100] width 142 height 18
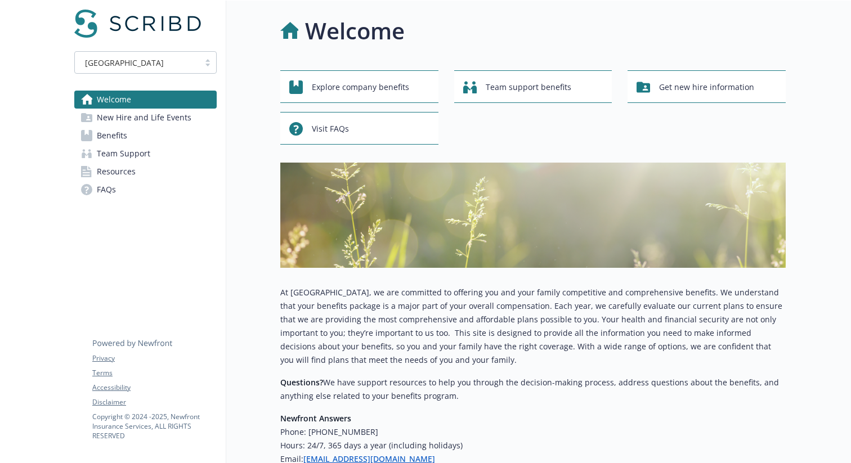
click at [164, 115] on span "New Hire and Life Events" at bounding box center [144, 118] width 95 height 18
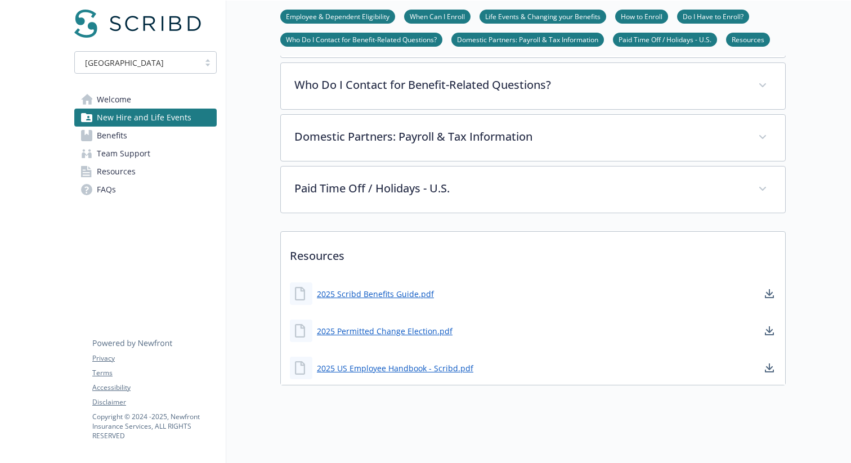
scroll to position [438, 0]
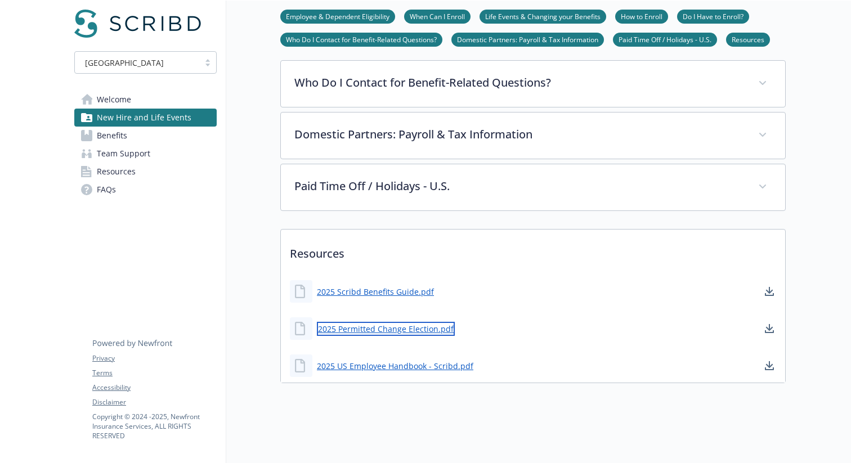
click at [371, 327] on link "2025 Permitted Change Election.pdf" at bounding box center [386, 329] width 138 height 14
